Goal: Register for event/course

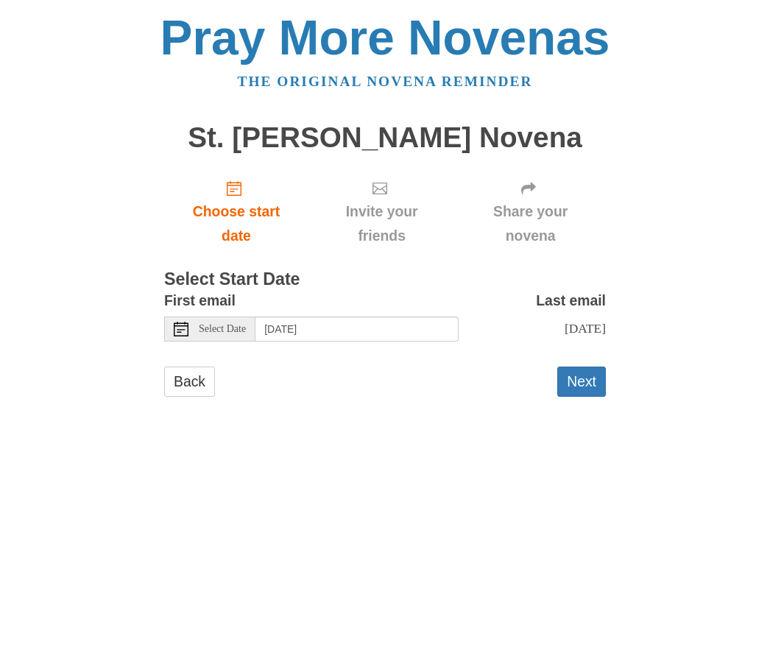
click at [233, 324] on span "Select Date" at bounding box center [222, 329] width 47 height 10
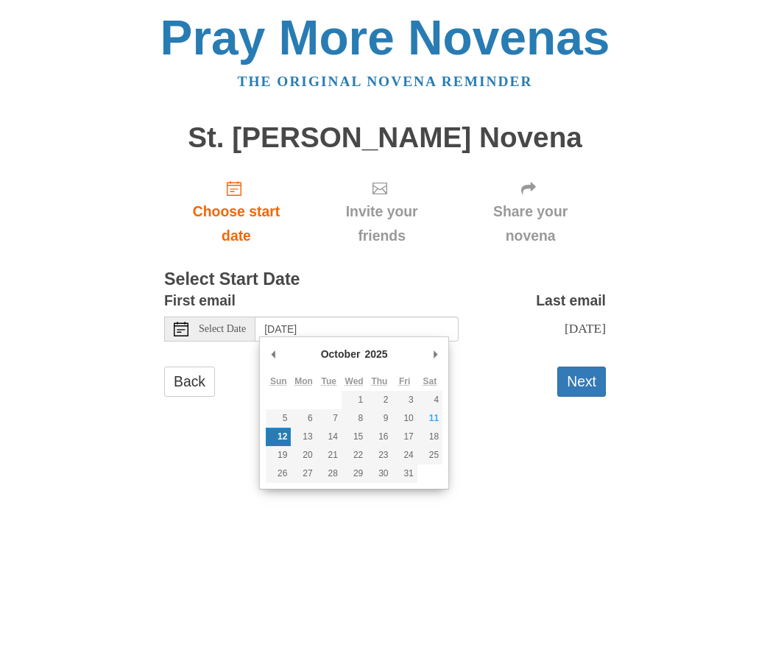
click at [591, 372] on button "Next" at bounding box center [581, 382] width 49 height 30
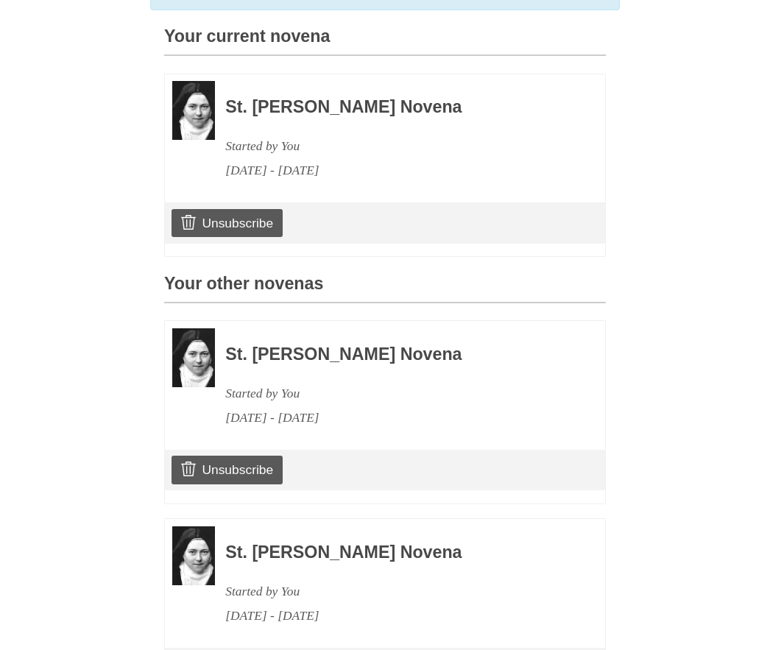
scroll to position [385, 0]
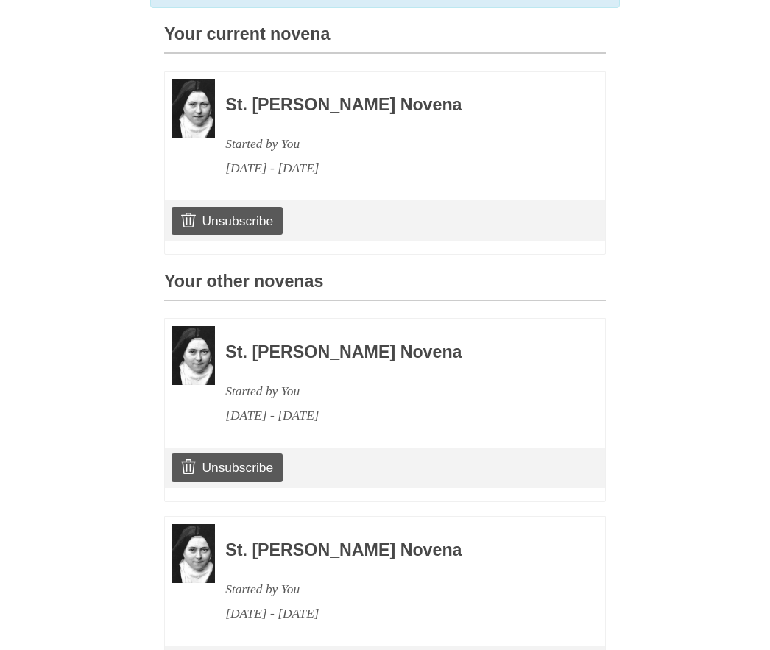
click at [250, 457] on link "Unsubscribe" at bounding box center [227, 468] width 111 height 28
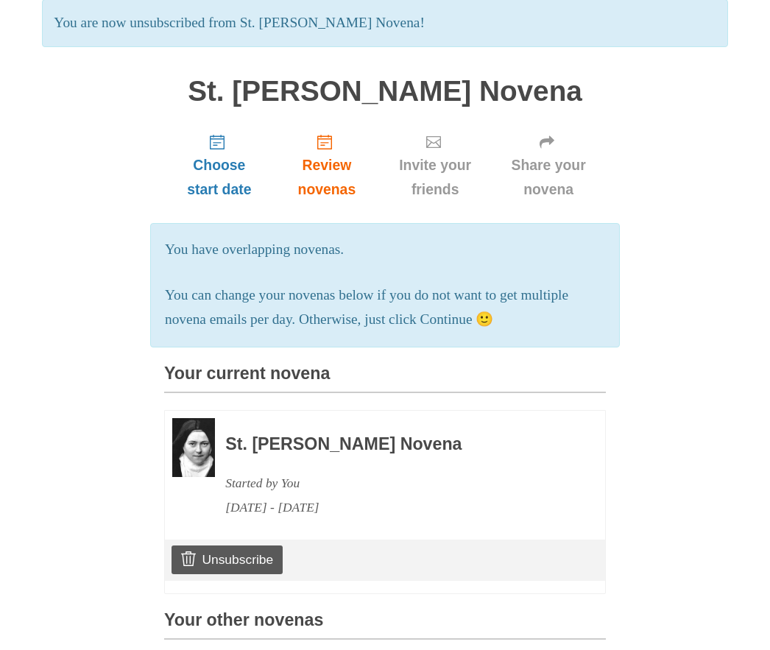
scroll to position [127, 0]
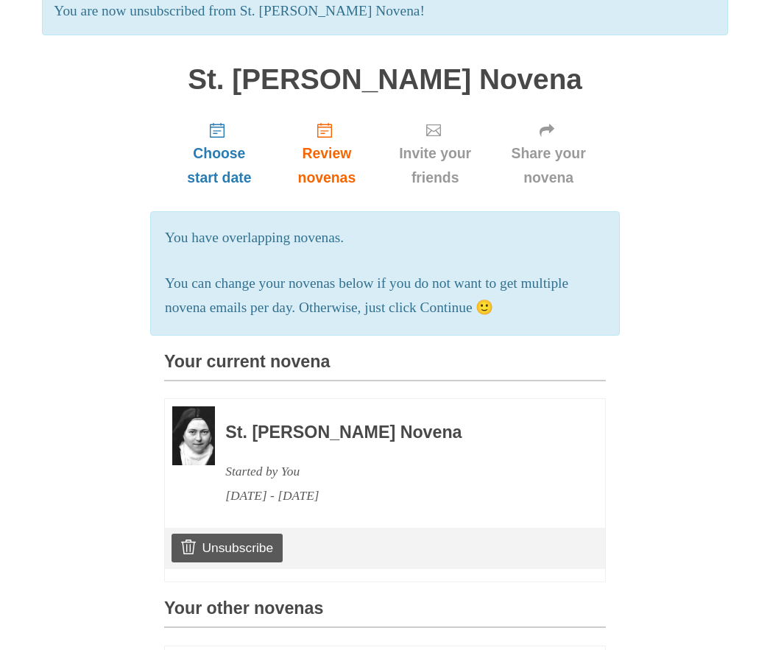
click at [258, 537] on link "Unsubscribe" at bounding box center [227, 548] width 111 height 28
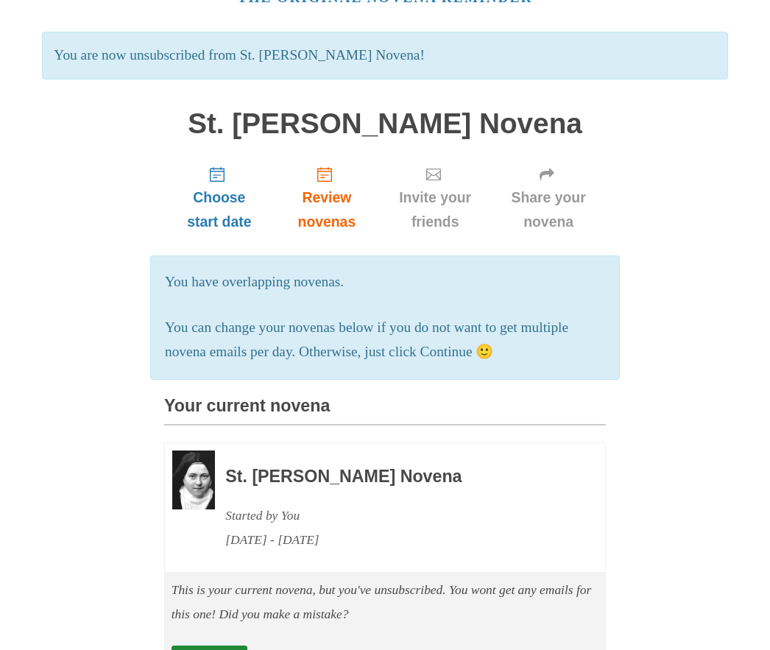
scroll to position [85, 0]
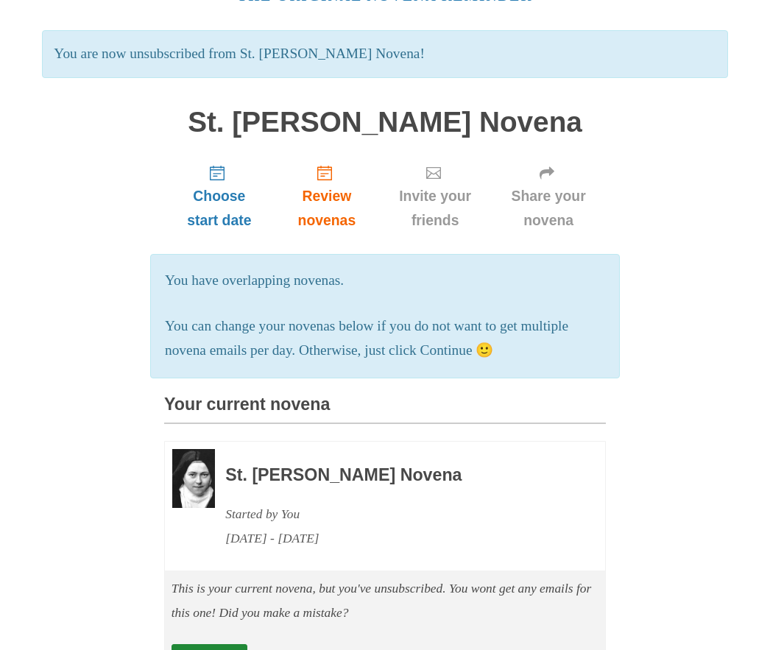
click at [229, 645] on link "Subscribe" at bounding box center [210, 659] width 76 height 28
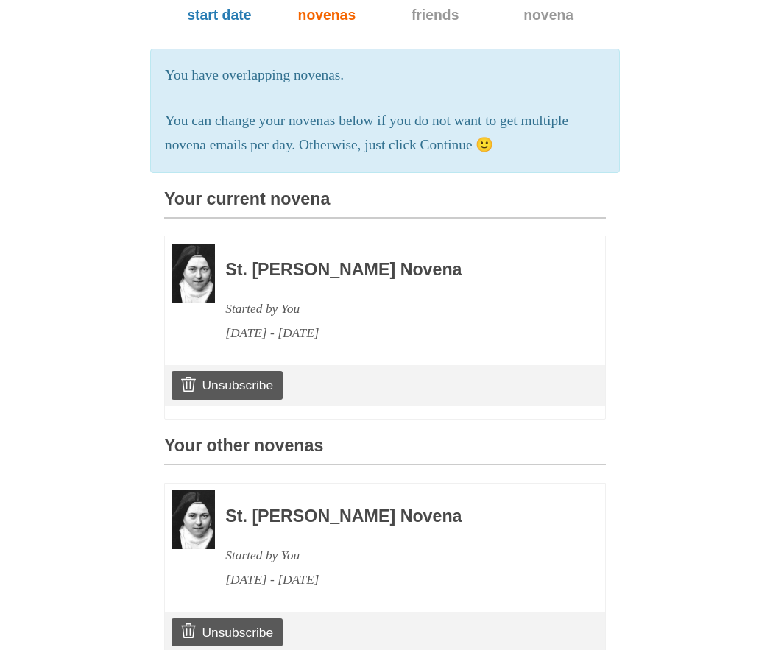
scroll to position [297, 0]
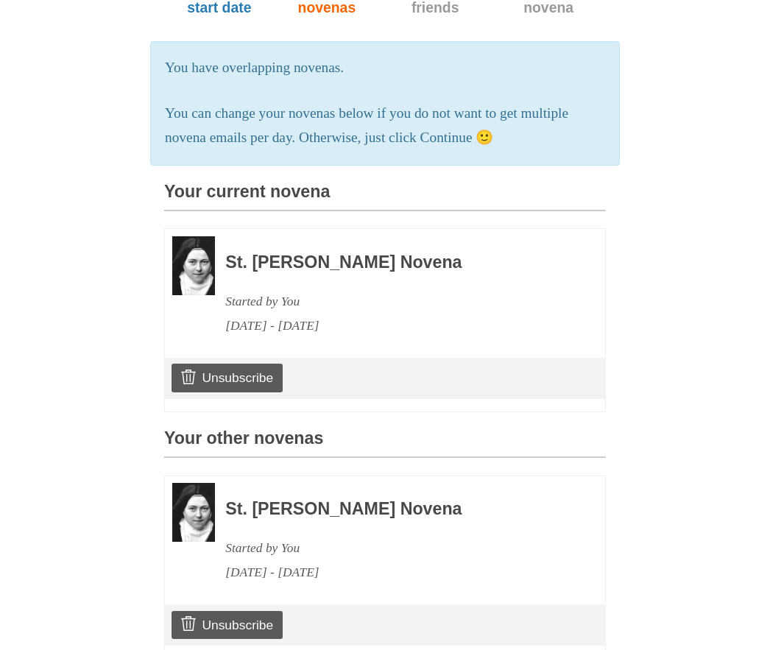
click at [253, 612] on link "Unsubscribe" at bounding box center [227, 626] width 111 height 28
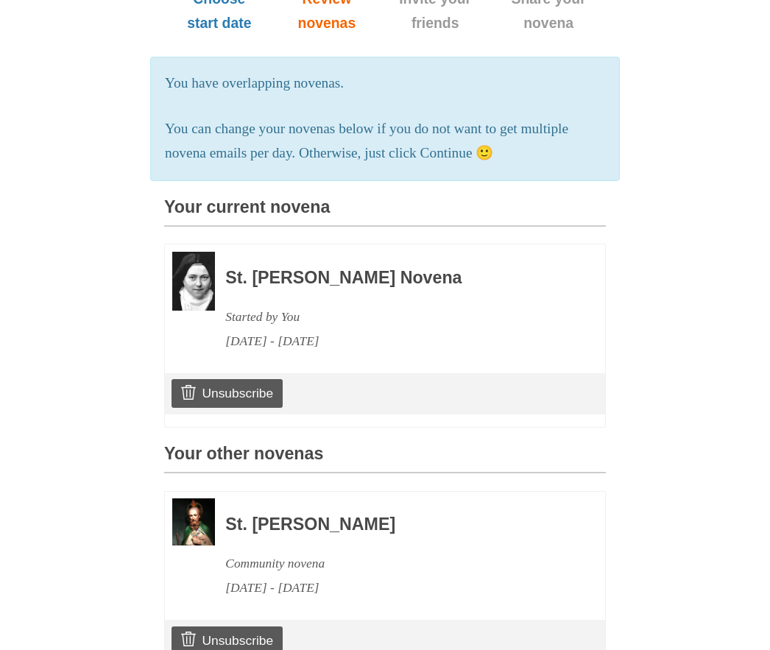
scroll to position [315, 0]
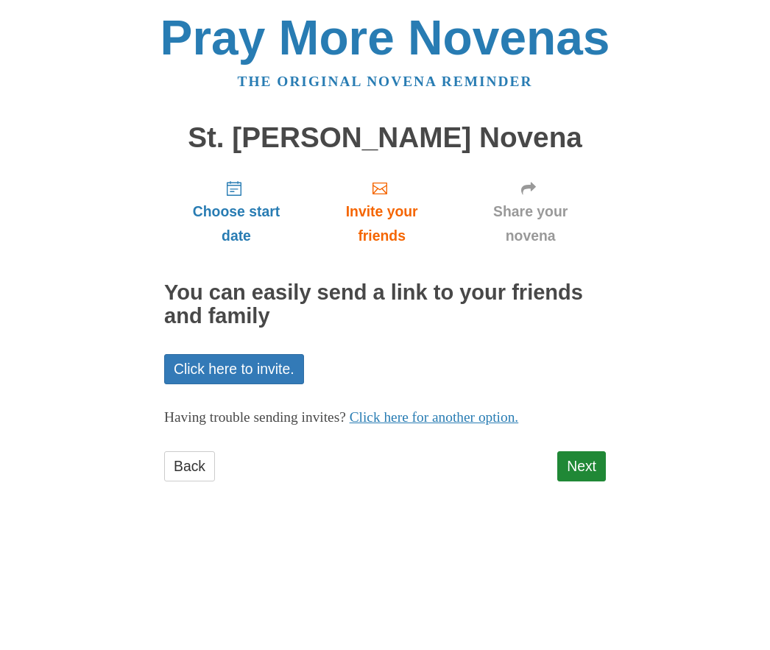
click at [587, 459] on link "Next" at bounding box center [581, 466] width 49 height 30
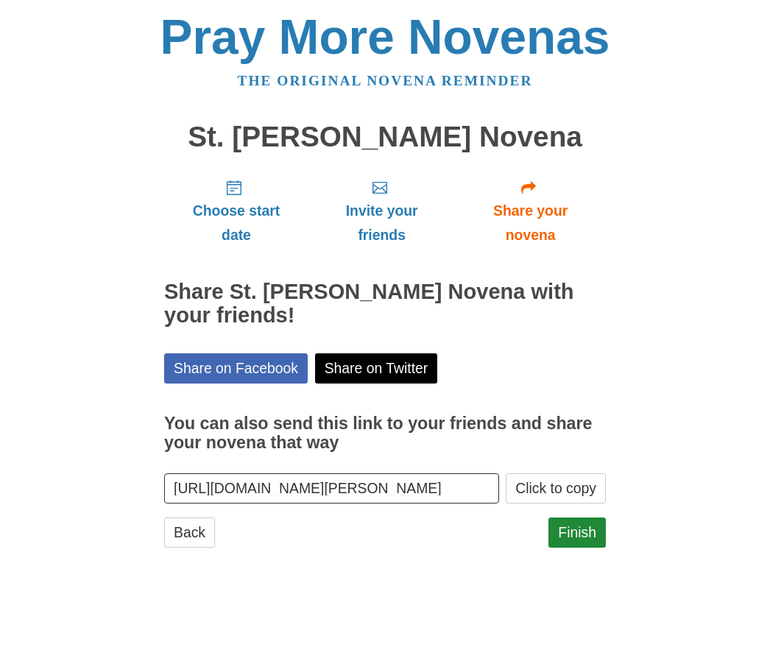
click at [573, 526] on link "Finish" at bounding box center [576, 533] width 57 height 30
